Goal: Obtain resource: Obtain resource

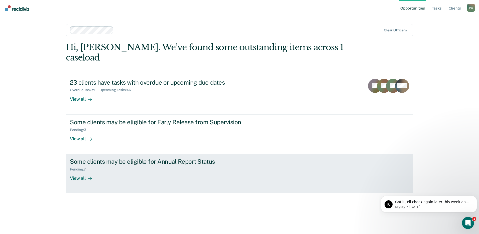
click at [84, 171] on div "View all" at bounding box center [84, 176] width 28 height 10
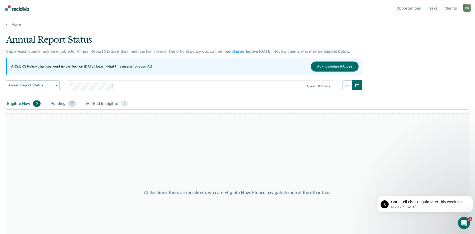
click at [50, 103] on div "Pending 7" at bounding box center [63, 103] width 27 height 11
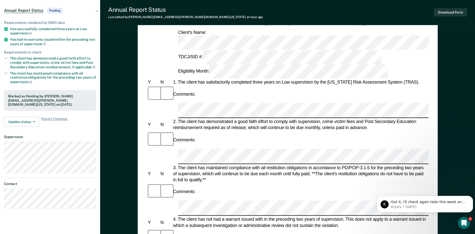
scroll to position [50, 0]
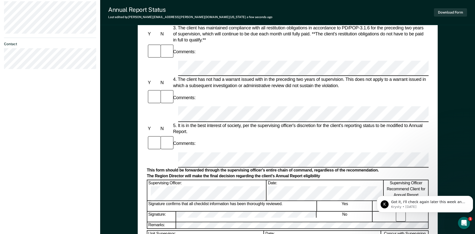
scroll to position [238, 0]
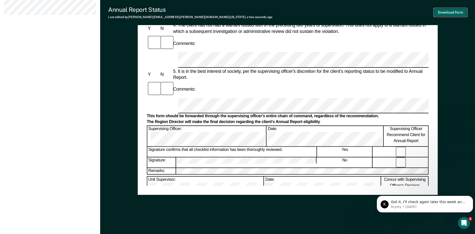
click at [458, 9] on button "Download Form" at bounding box center [450, 12] width 33 height 8
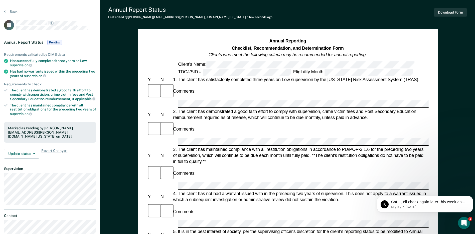
scroll to position [0, 0]
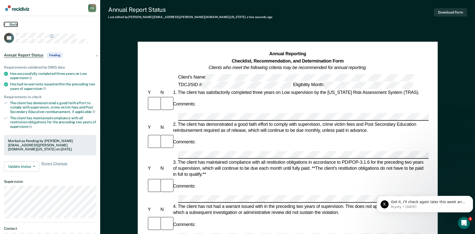
click at [7, 23] on button "Back" at bounding box center [11, 24] width 14 height 5
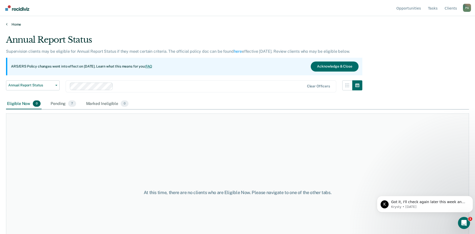
click at [19, 23] on link "Home" at bounding box center [237, 24] width 463 height 5
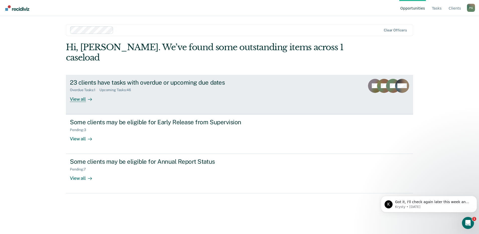
click at [88, 99] on icon at bounding box center [90, 99] width 4 height 0
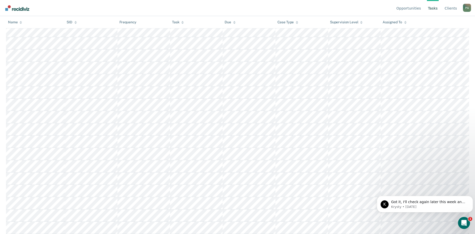
scroll to position [482, 0]
